Goal: Task Accomplishment & Management: Manage account settings

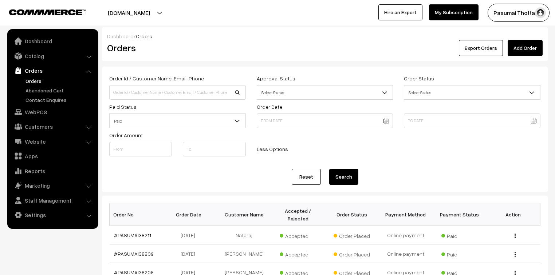
scroll to position [146, 0]
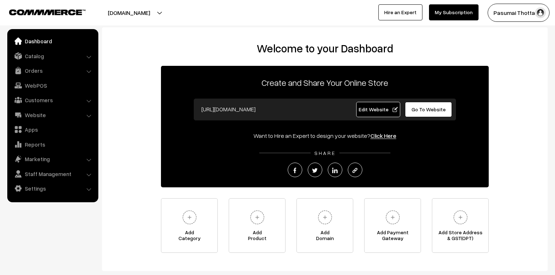
click at [23, 73] on link "Orders" at bounding box center [52, 70] width 87 height 13
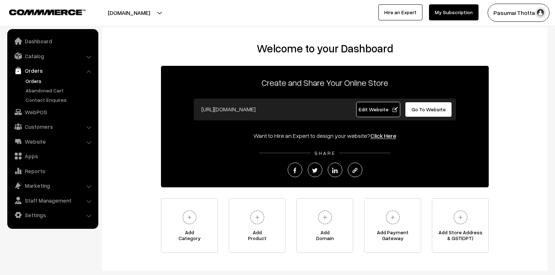
click at [26, 83] on link "Orders" at bounding box center [60, 81] width 72 height 8
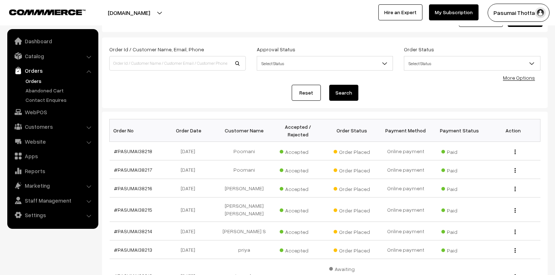
scroll to position [29, 0]
click at [506, 78] on div "Order Id / Customer Name, Email, Phone Approval Status Select Status Awaiting A…" at bounding box center [324, 73] width 431 height 56
click at [511, 78] on link "More Options" at bounding box center [519, 78] width 32 height 6
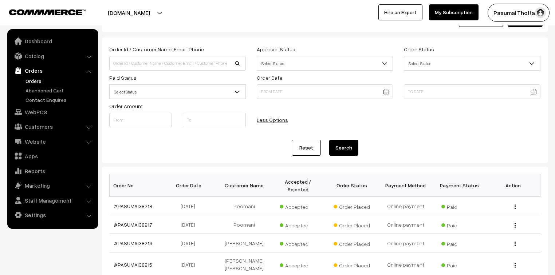
click at [139, 96] on span "Select Status" at bounding box center [178, 92] width 136 height 13
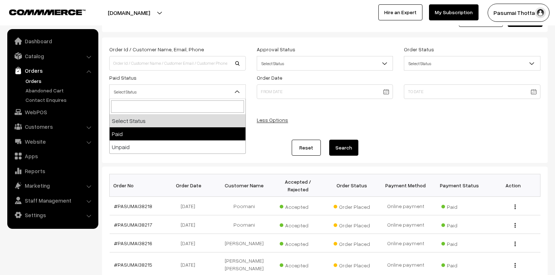
select select "1"
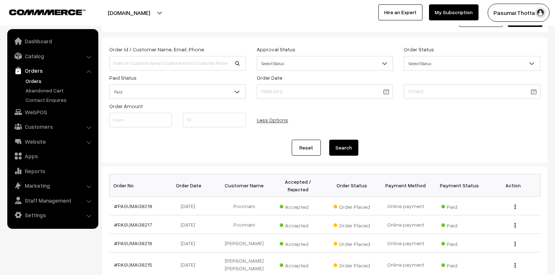
click at [331, 147] on button "Search" at bounding box center [343, 148] width 29 height 16
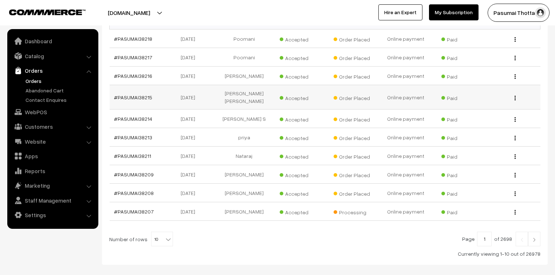
scroll to position [204, 0]
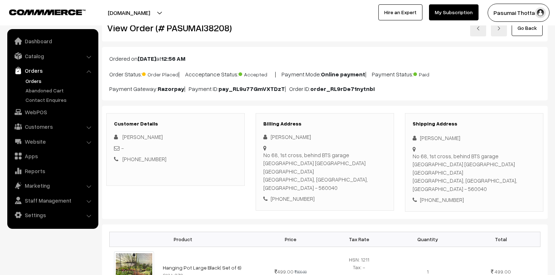
scroll to position [87, 0]
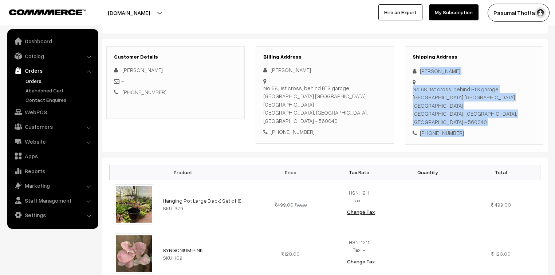
drag, startPoint x: 419, startPoint y: 72, endPoint x: 462, endPoint y: 117, distance: 62.3
click at [462, 117] on div "Shipping Address [PERSON_NAME] [STREET_ADDRESS] [PHONE_NUMBER]" at bounding box center [474, 95] width 138 height 99
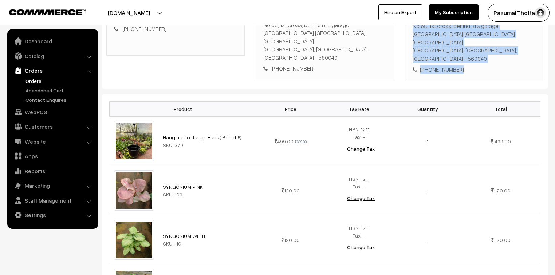
scroll to position [146, 0]
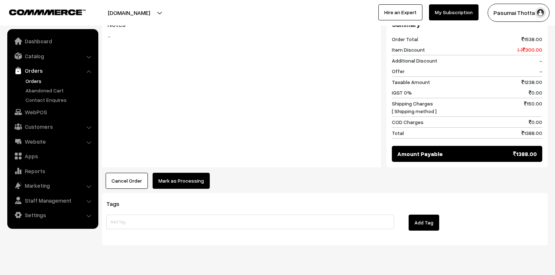
click at [193, 173] on button "Mark as Processing" at bounding box center [181, 181] width 57 height 16
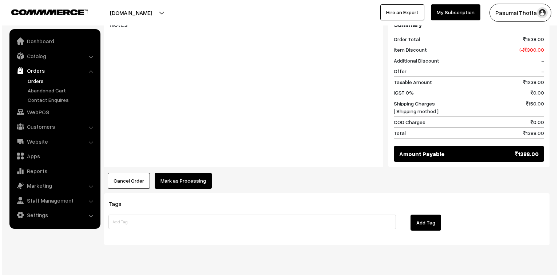
scroll to position [475, 0]
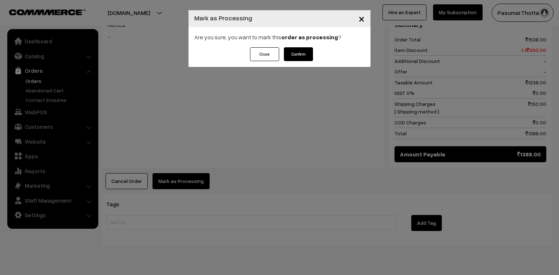
click at [285, 49] on button "Confirm" at bounding box center [298, 54] width 29 height 14
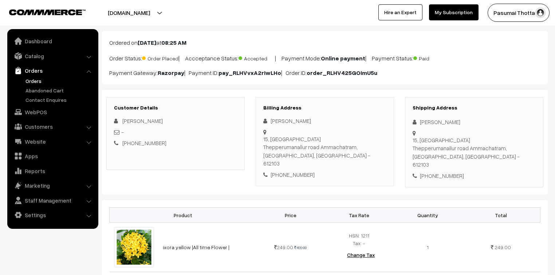
scroll to position [29, 0]
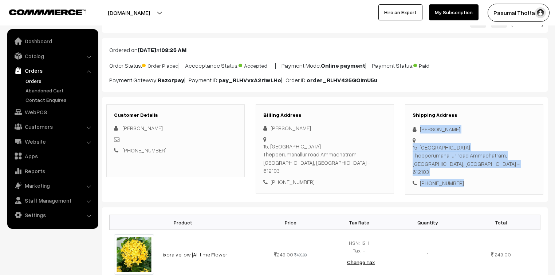
drag, startPoint x: 420, startPoint y: 130, endPoint x: 466, endPoint y: 173, distance: 62.8
click at [466, 173] on div "Shipping Address [PERSON_NAME] [STREET_ADDRESS] [PHONE_NUMBER]" at bounding box center [474, 150] width 138 height 91
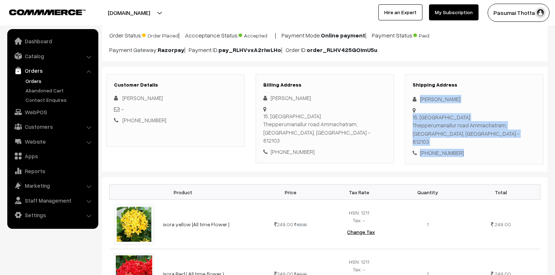
scroll to position [87, 0]
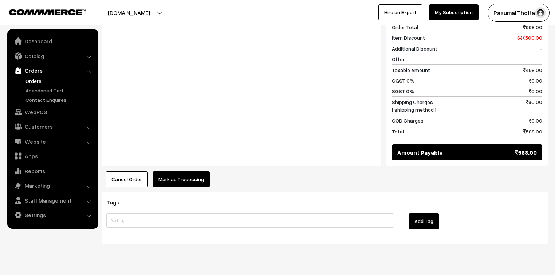
click at [185, 172] on button "Mark as Processing" at bounding box center [181, 180] width 57 height 16
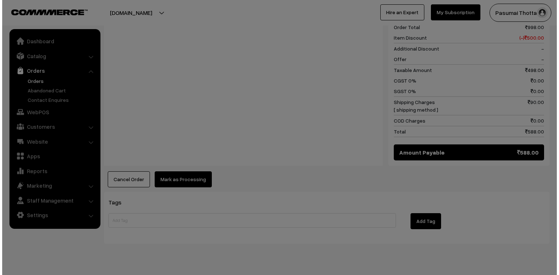
scroll to position [379, 0]
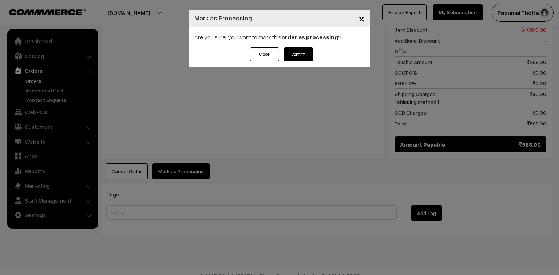
click at [298, 43] on div "Are you sure, you want to mark this order as processing ?" at bounding box center [280, 37] width 182 height 20
click at [301, 57] on button "Confirm" at bounding box center [298, 54] width 29 height 14
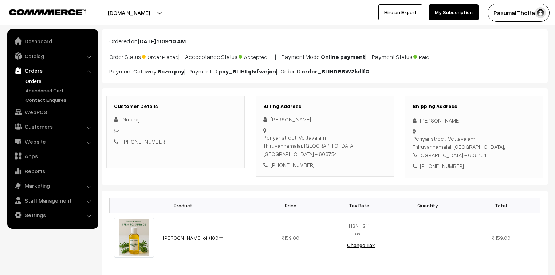
scroll to position [117, 0]
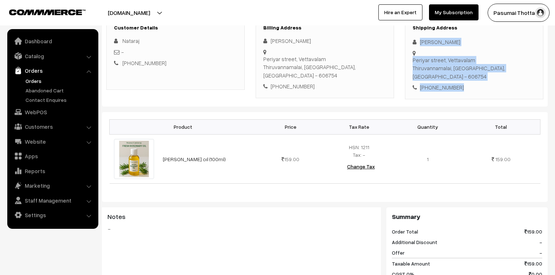
drag, startPoint x: 419, startPoint y: 44, endPoint x: 470, endPoint y: 83, distance: 63.4
click at [470, 83] on div "Shipping Address [PERSON_NAME] [GEOGRAPHIC_DATA], [GEOGRAPHIC_DATA], [GEOGRAPHI…" at bounding box center [474, 58] width 138 height 82
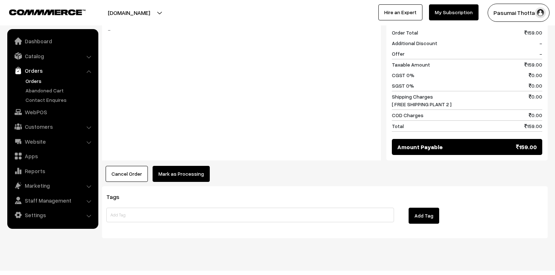
click at [195, 167] on button "Mark as Processing" at bounding box center [181, 174] width 57 height 16
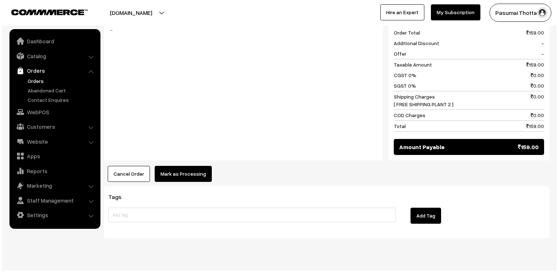
scroll to position [316, 0]
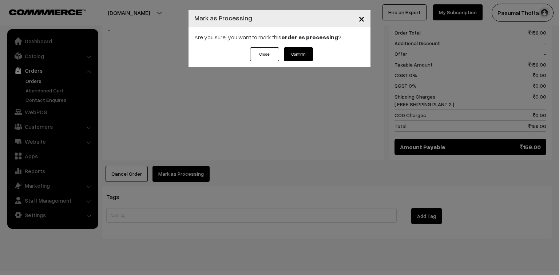
click at [304, 52] on button "Confirm" at bounding box center [298, 54] width 29 height 14
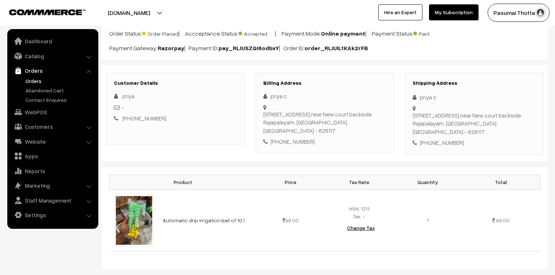
scroll to position [58, 0]
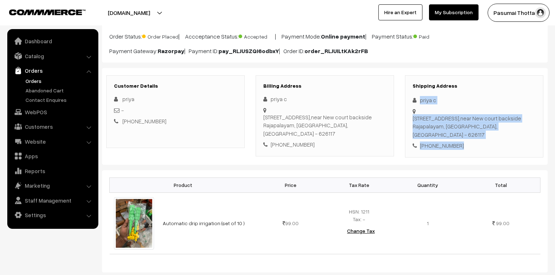
drag, startPoint x: 418, startPoint y: 98, endPoint x: 480, endPoint y: 134, distance: 71.1
click at [480, 134] on div "Shipping Address priya c 48/50, Periyamanthai street,near New court backside Ra…" at bounding box center [474, 116] width 138 height 82
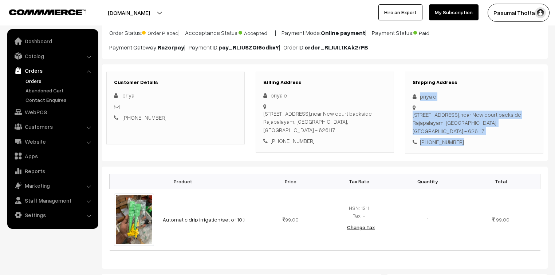
scroll to position [117, 0]
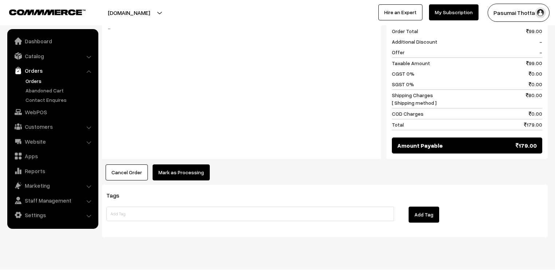
click at [188, 169] on button "Mark as Processing" at bounding box center [181, 173] width 57 height 16
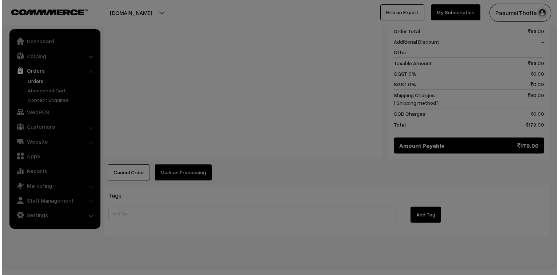
scroll to position [330, 0]
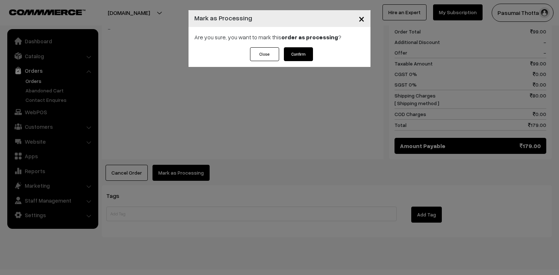
click at [306, 51] on button "Confirm" at bounding box center [298, 54] width 29 height 14
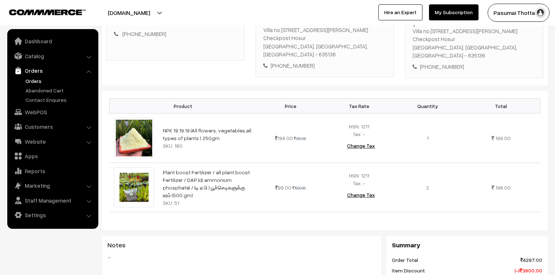
scroll to position [87, 0]
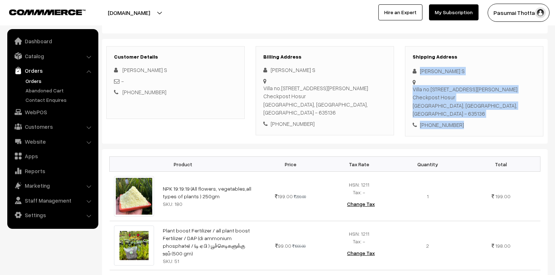
drag, startPoint x: 419, startPoint y: 72, endPoint x: 458, endPoint y: 123, distance: 65.2
click at [458, 123] on div "Shipping Address Pushpa S Villa no.216 Upkar Royal Gardens, Zuzuwadi Checkpost …" at bounding box center [474, 91] width 138 height 91
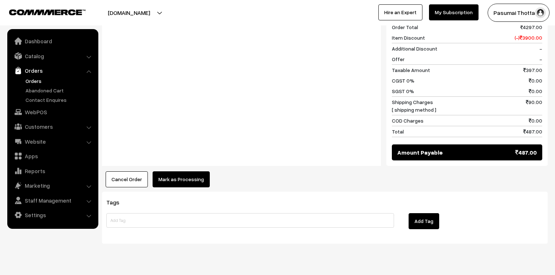
click at [185, 172] on button "Mark as Processing" at bounding box center [181, 180] width 57 height 16
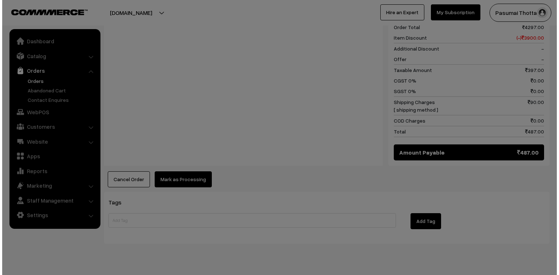
scroll to position [379, 0]
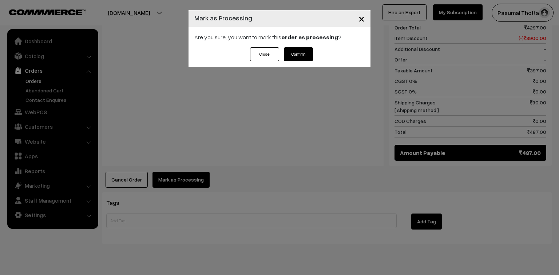
click at [304, 47] on div "Are you sure, you want to mark this order as processing ?" at bounding box center [280, 37] width 182 height 20
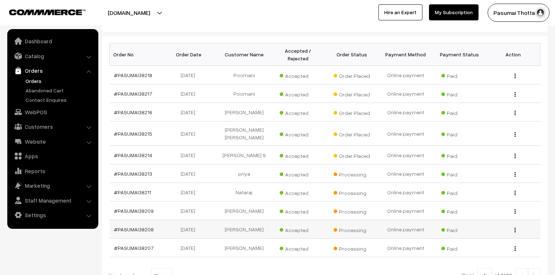
scroll to position [146, 0]
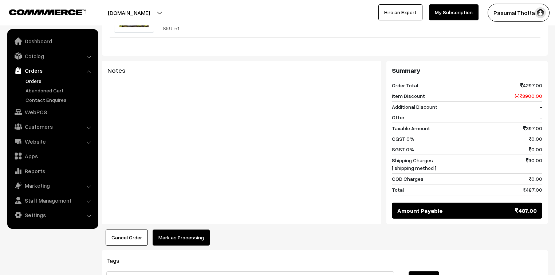
click at [188, 230] on button "Mark as Processing" at bounding box center [181, 238] width 57 height 16
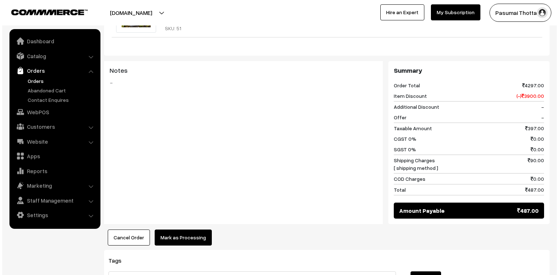
scroll to position [321, 0]
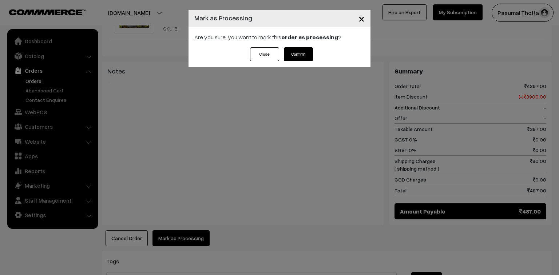
click at [297, 54] on button "Confirm" at bounding box center [298, 54] width 29 height 14
